Goal: Navigation & Orientation: Find specific page/section

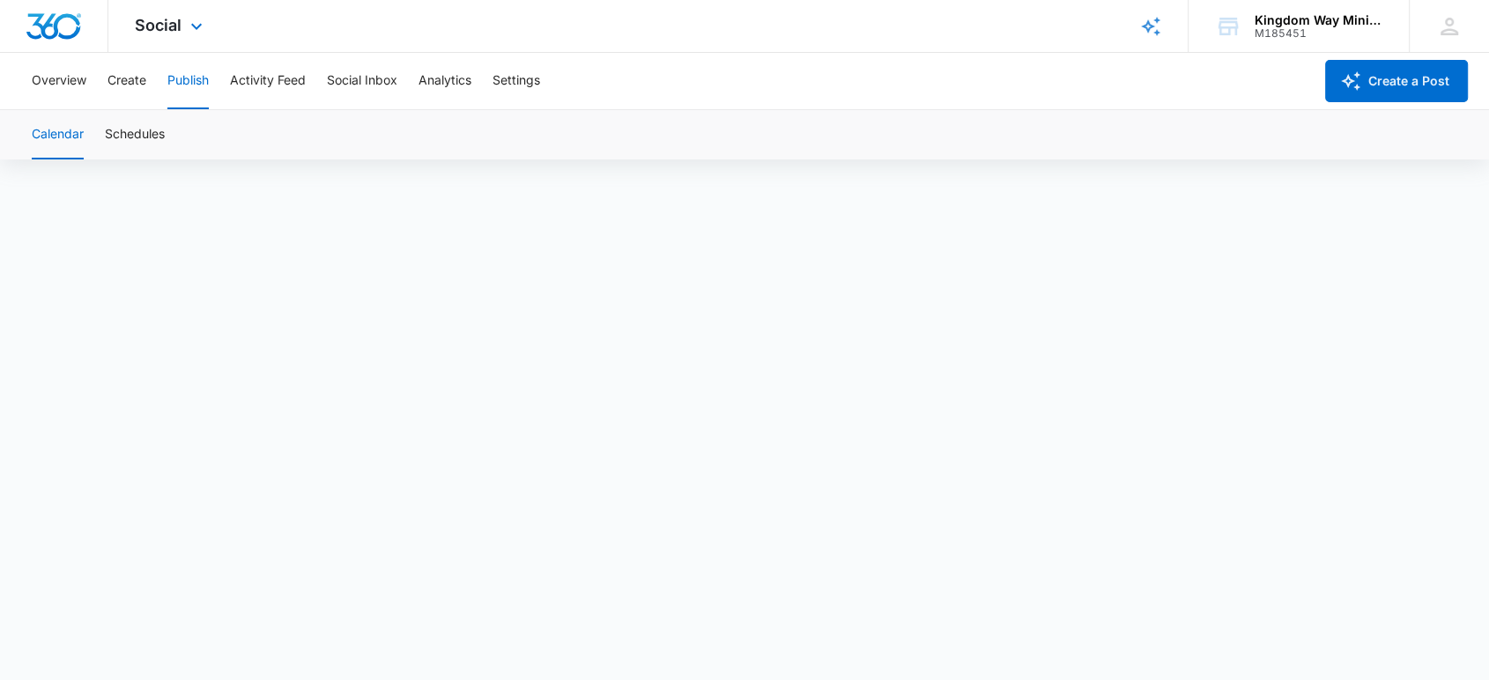
click at [178, 11] on div "Social Apps Reputation Websites Forms CRM Email Social Shop Payments POS Conten…" at bounding box center [170, 26] width 125 height 52
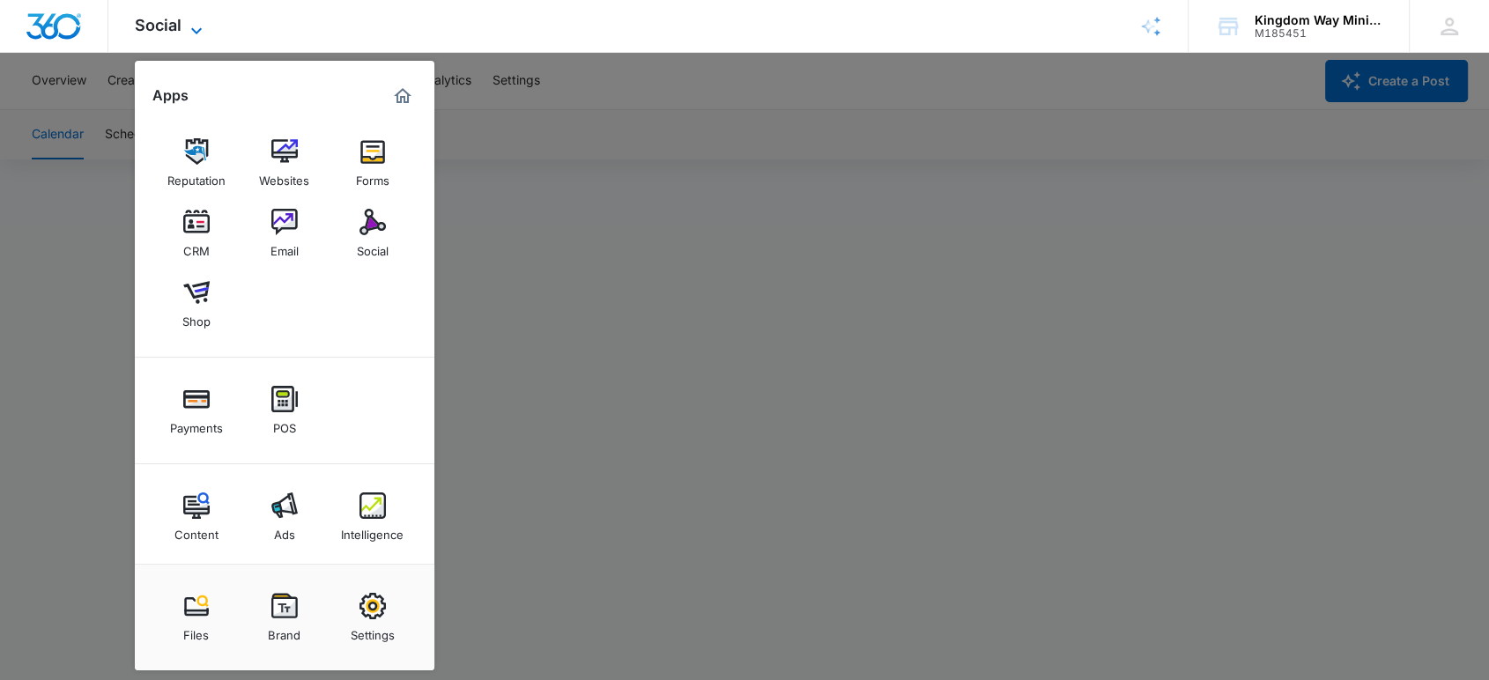
click at [166, 32] on span "Social" at bounding box center [158, 25] width 47 height 18
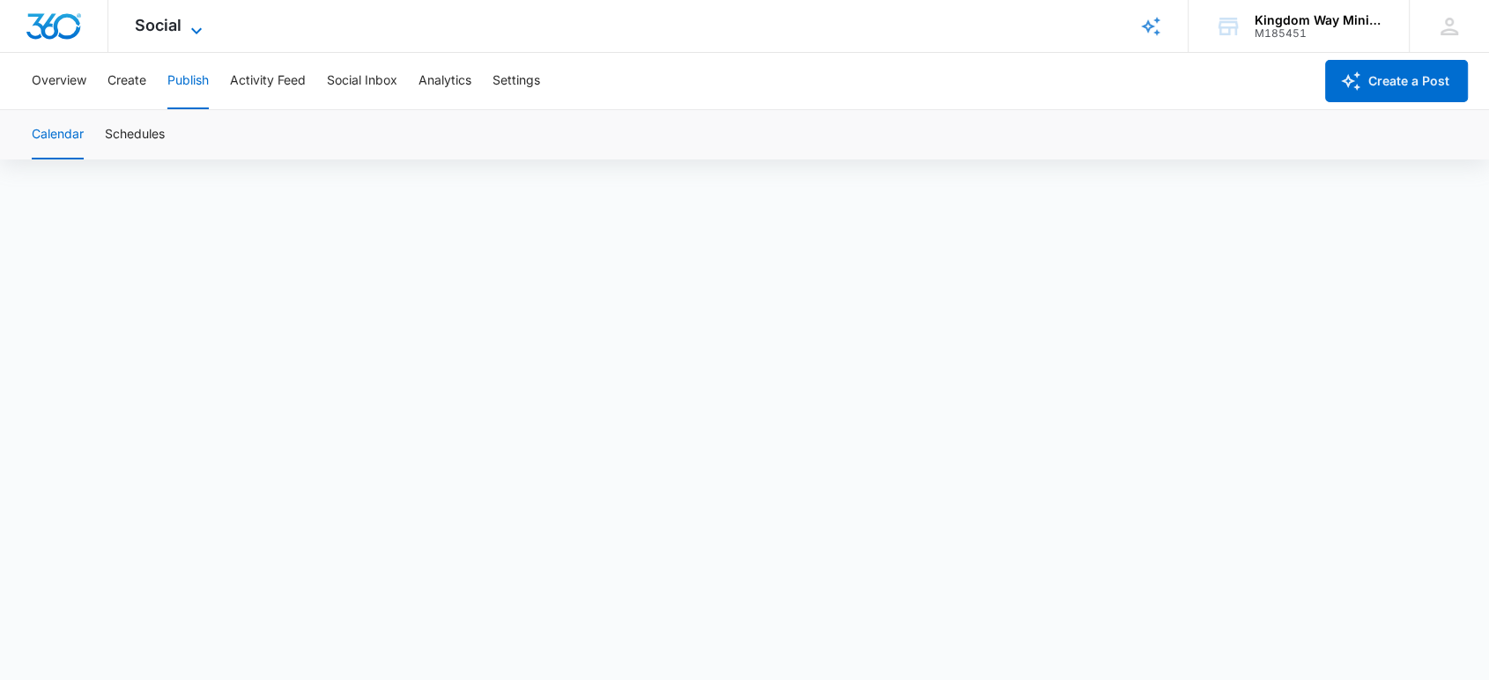
click at [166, 32] on span "Social" at bounding box center [158, 25] width 47 height 18
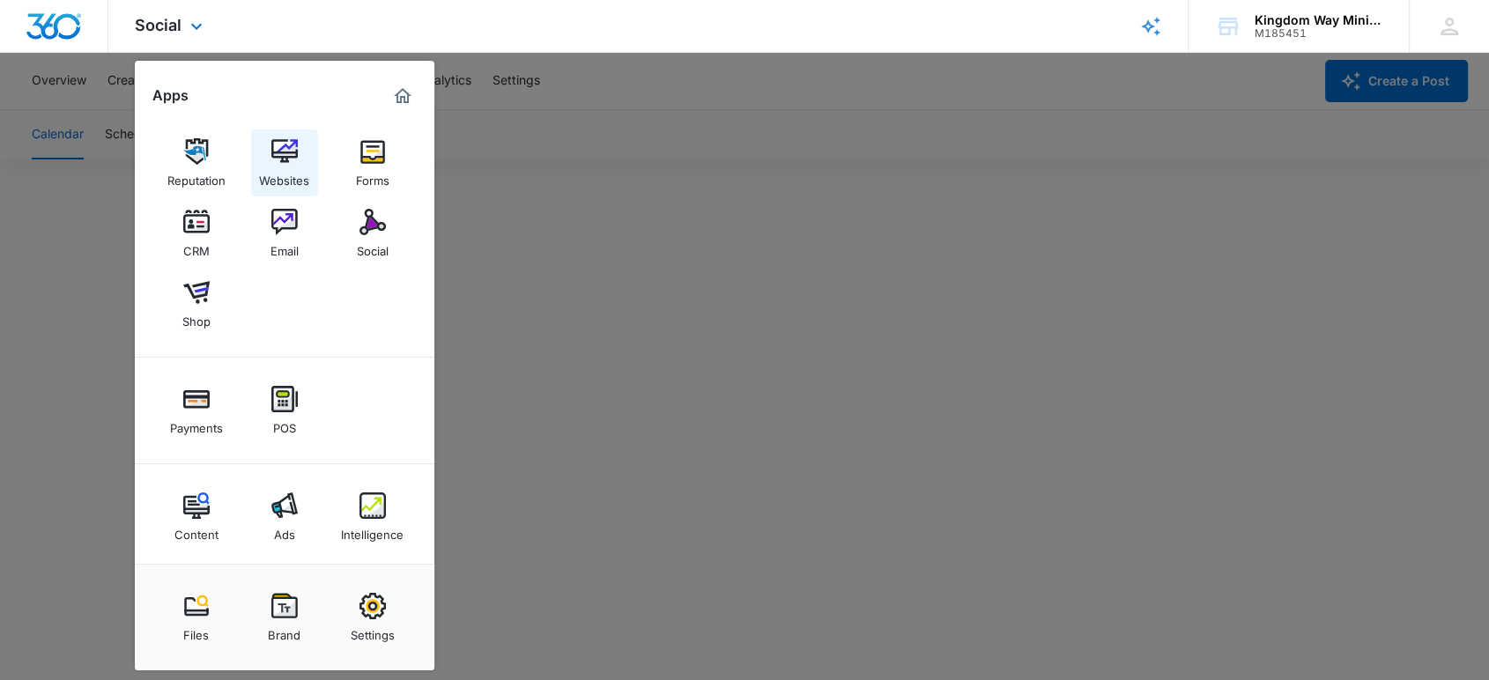
click at [288, 166] on div "Websites" at bounding box center [284, 176] width 50 height 23
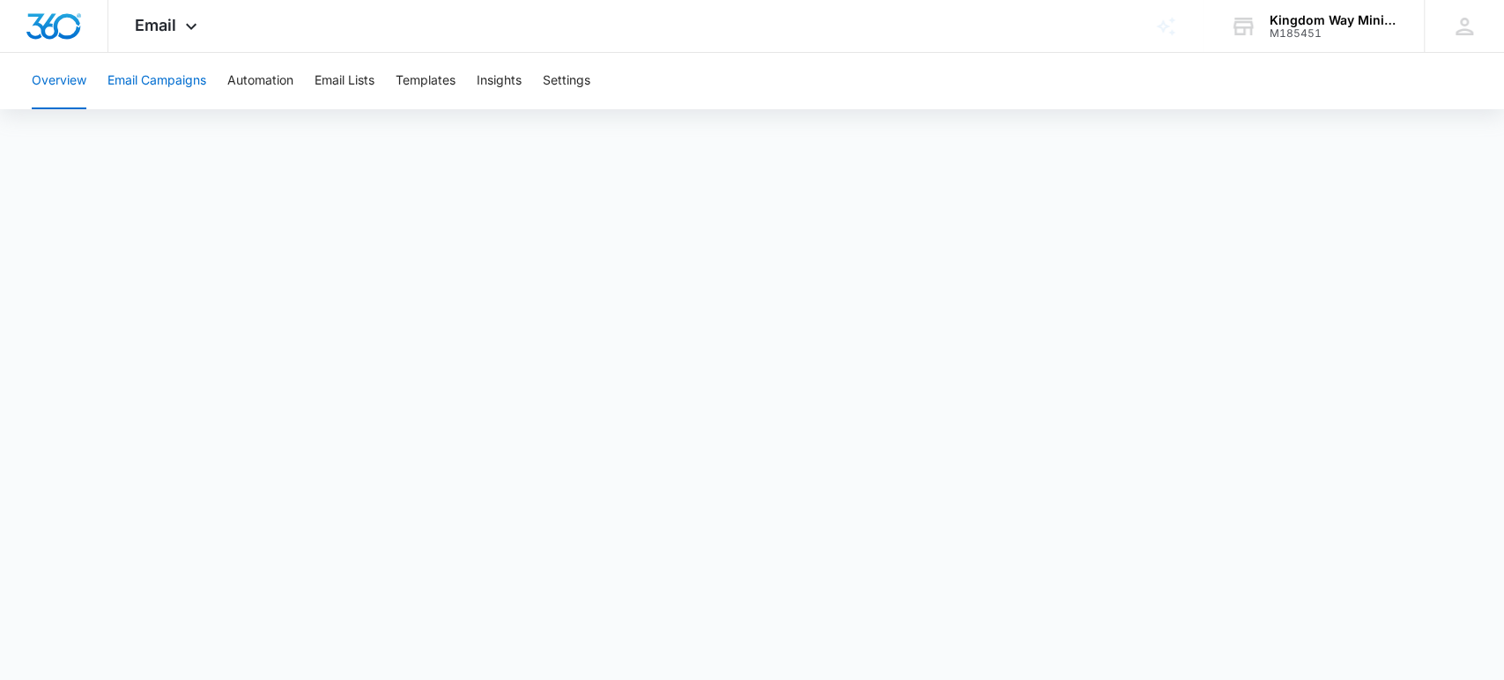
click at [170, 79] on button "Email Campaigns" at bounding box center [156, 81] width 99 height 56
click at [134, 82] on button "Email Campaigns" at bounding box center [156, 81] width 99 height 56
click at [72, 84] on button "Overview" at bounding box center [59, 81] width 55 height 56
click at [824, 10] on div "Email Apps Reputation Websites Forms CRM Email Social Shop Payments POS Content…" at bounding box center [752, 26] width 1504 height 53
